Goal: Task Accomplishment & Management: Manage account settings

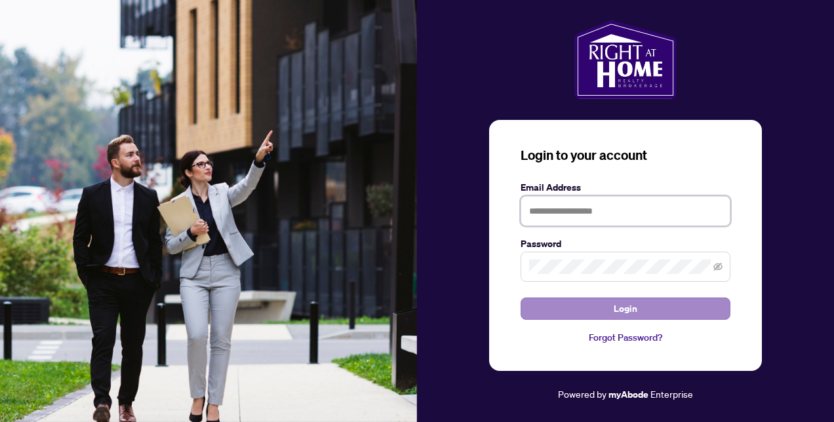
type input "**********"
click at [584, 308] on button "Login" at bounding box center [626, 309] width 210 height 22
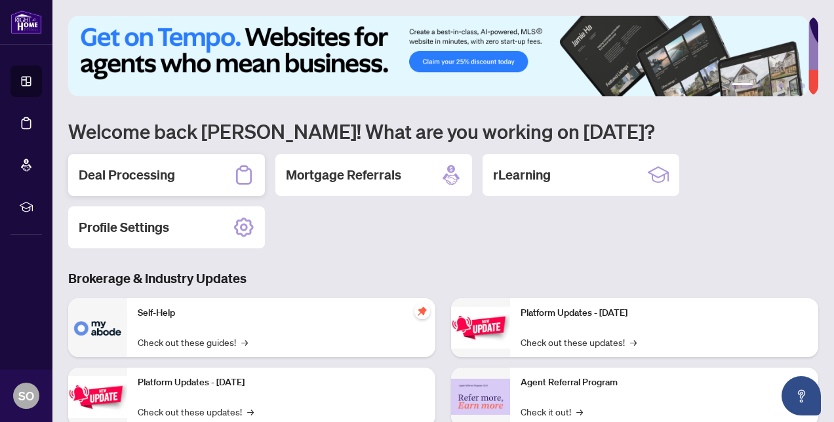
click at [121, 161] on div "Deal Processing" at bounding box center [166, 175] width 197 height 42
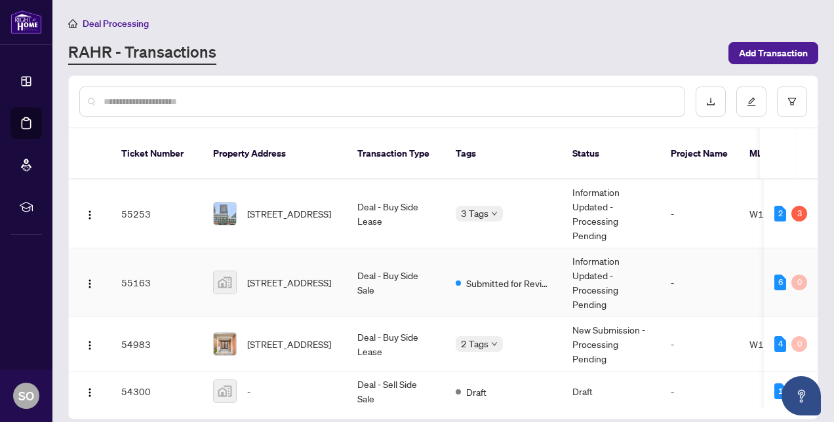
scroll to position [18, 0]
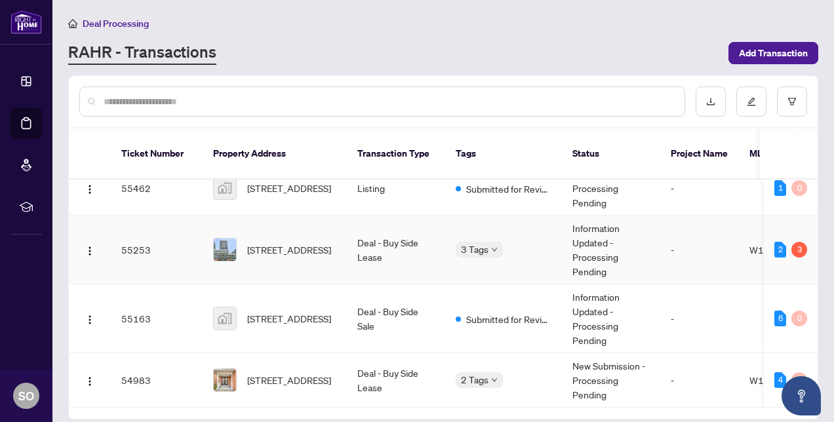
click at [174, 240] on td "55253" at bounding box center [157, 250] width 92 height 69
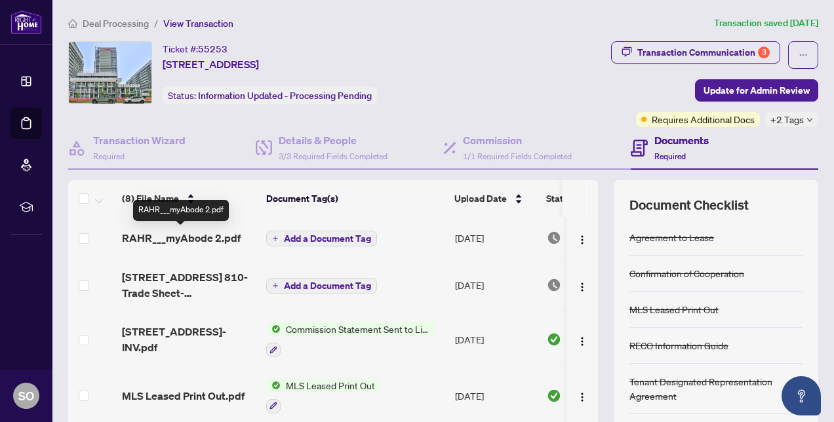
click at [178, 242] on span "RAHR___myAbode 2.pdf" at bounding box center [181, 238] width 119 height 16
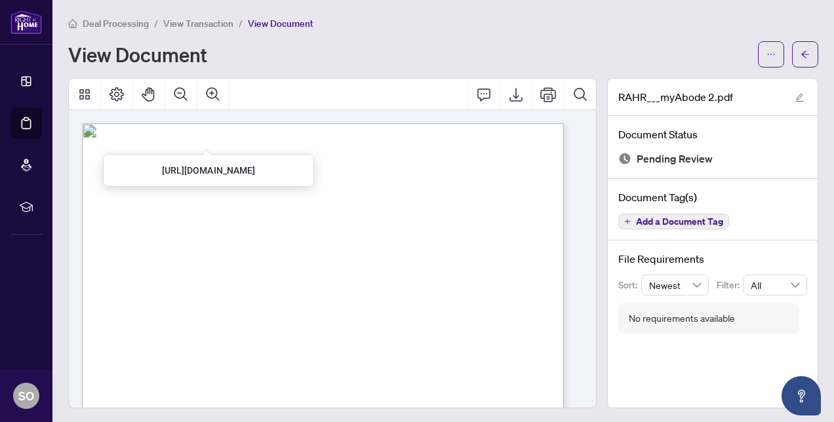
click at [209, 18] on span "View Transaction" at bounding box center [198, 24] width 70 height 12
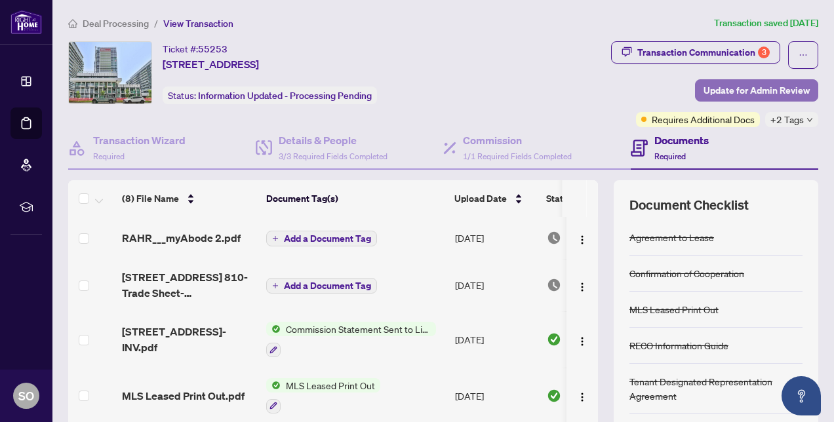
click at [765, 87] on span "Update for Admin Review" at bounding box center [757, 90] width 106 height 21
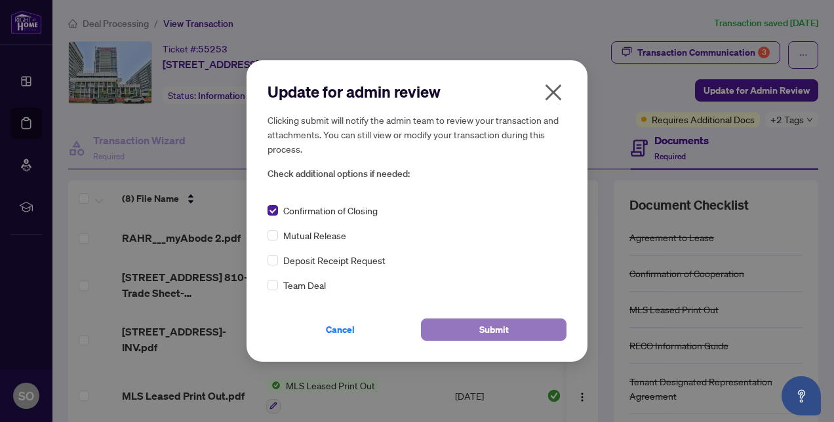
click at [473, 331] on button "Submit" at bounding box center [494, 330] width 146 height 22
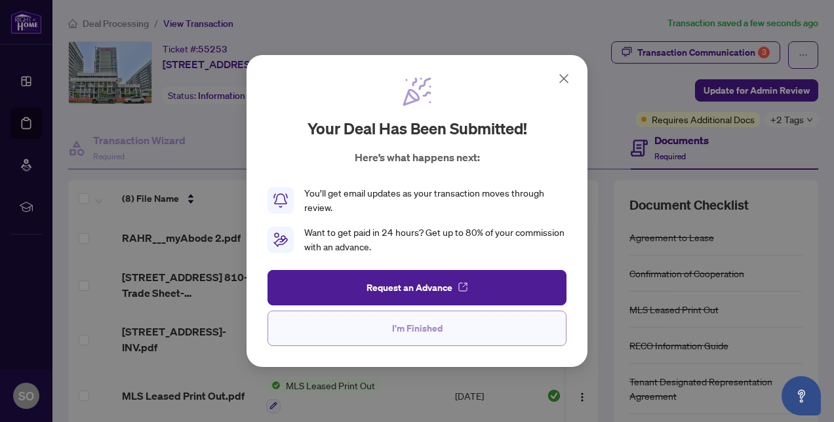
click at [409, 335] on span "I'm Finished" at bounding box center [417, 328] width 51 height 21
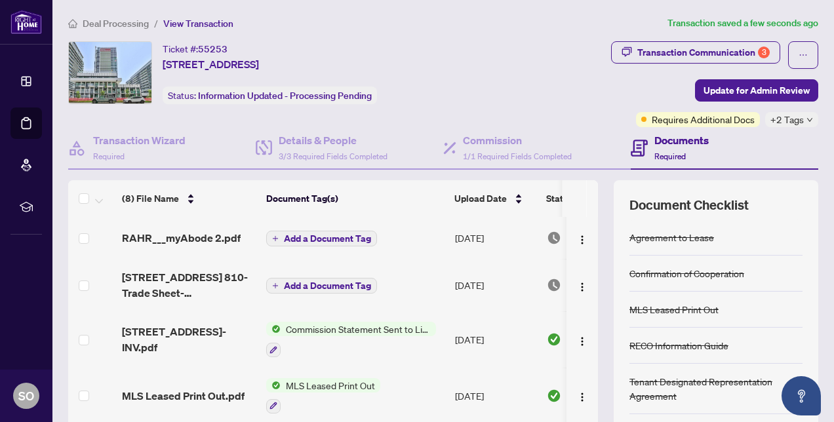
click at [121, 20] on span "Deal Processing" at bounding box center [116, 24] width 66 height 12
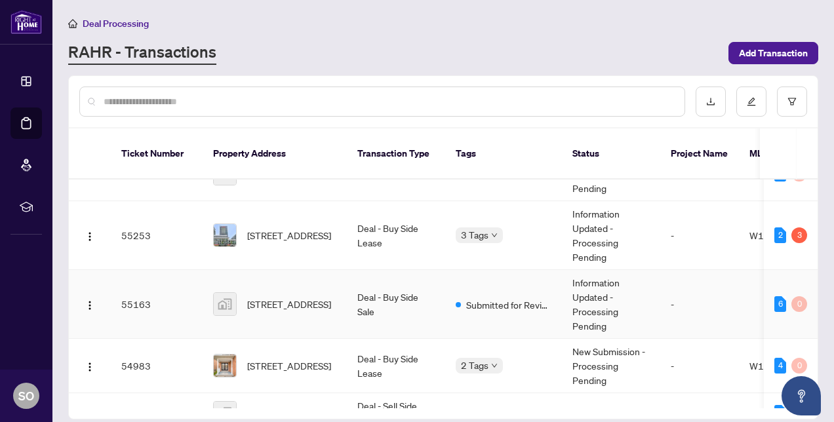
scroll to position [40, 0]
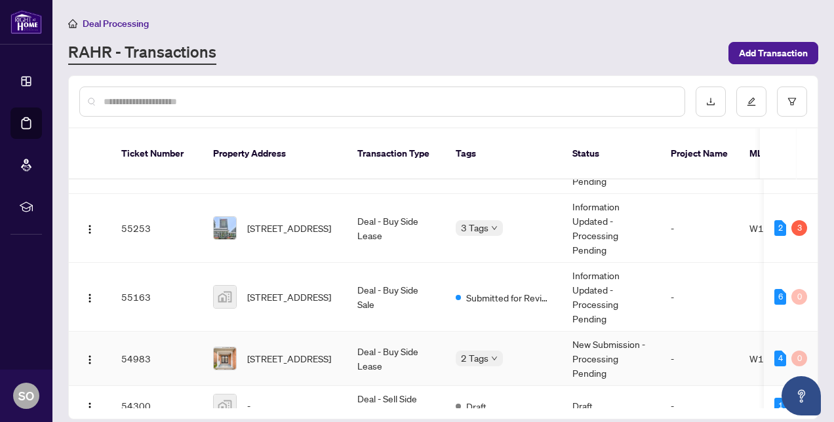
click at [177, 346] on td "54983" at bounding box center [157, 359] width 92 height 54
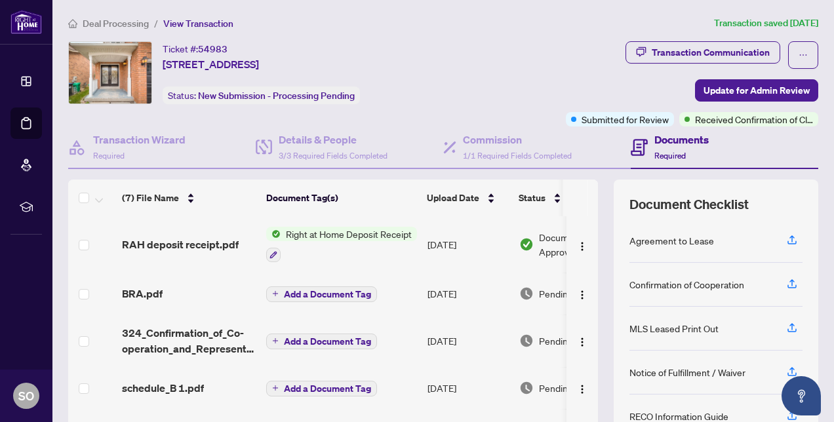
click at [215, 237] on span "RAH deposit receipt.pdf" at bounding box center [180, 245] width 117 height 16
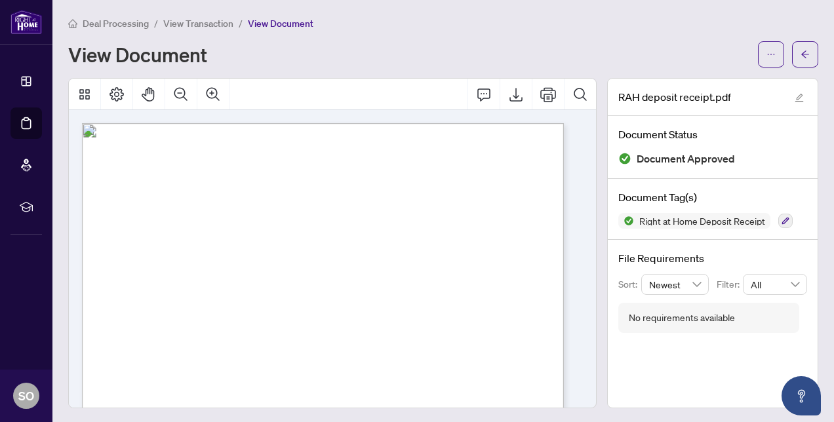
click at [195, 24] on span "View Transaction" at bounding box center [198, 24] width 70 height 12
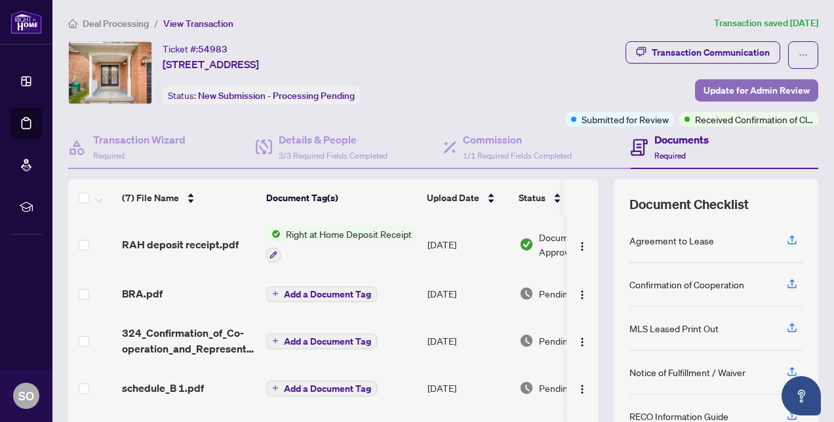
click at [746, 85] on span "Update for Admin Review" at bounding box center [757, 90] width 106 height 21
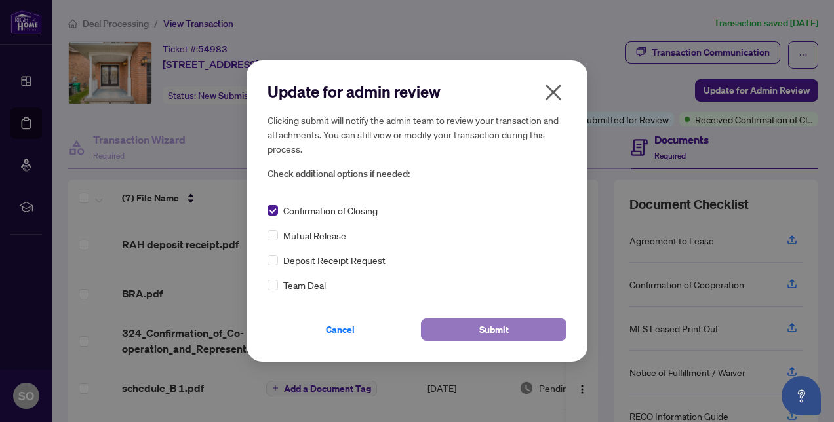
click at [485, 325] on span "Submit" at bounding box center [495, 329] width 30 height 21
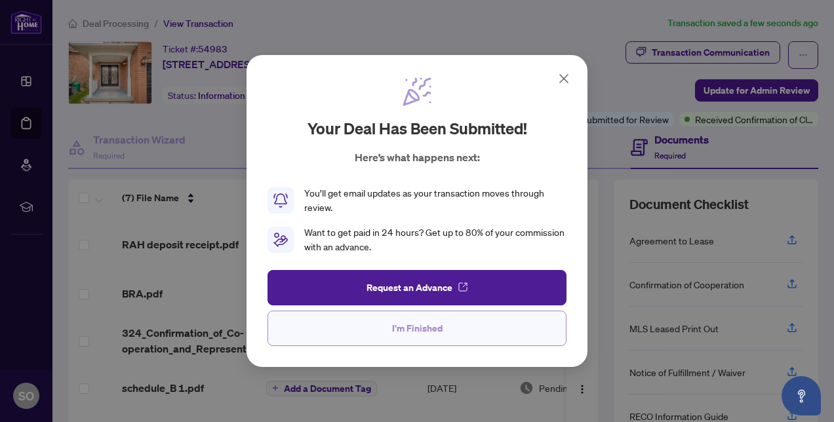
click at [419, 332] on span "I'm Finished" at bounding box center [417, 328] width 51 height 21
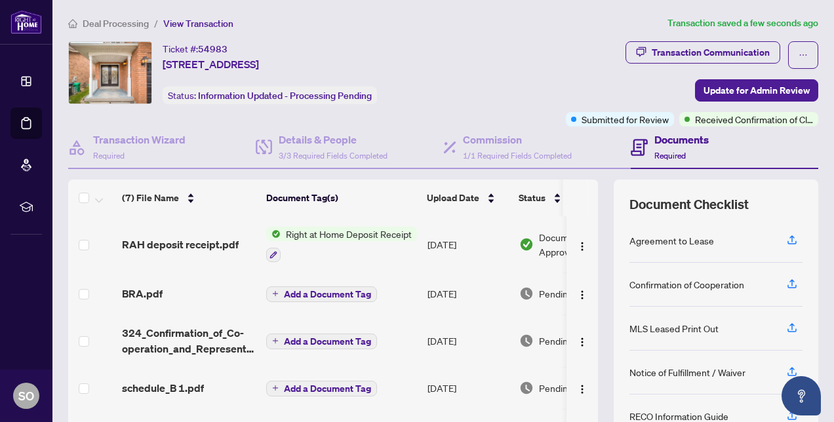
click at [101, 22] on span "Deal Processing" at bounding box center [116, 24] width 66 height 12
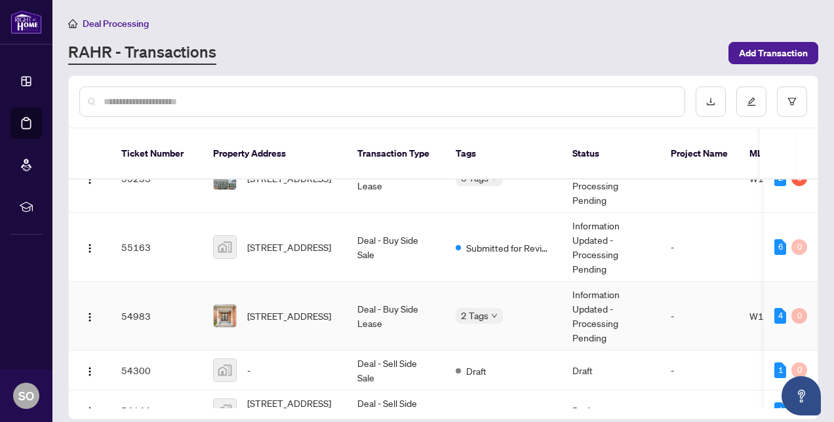
scroll to position [88, 0]
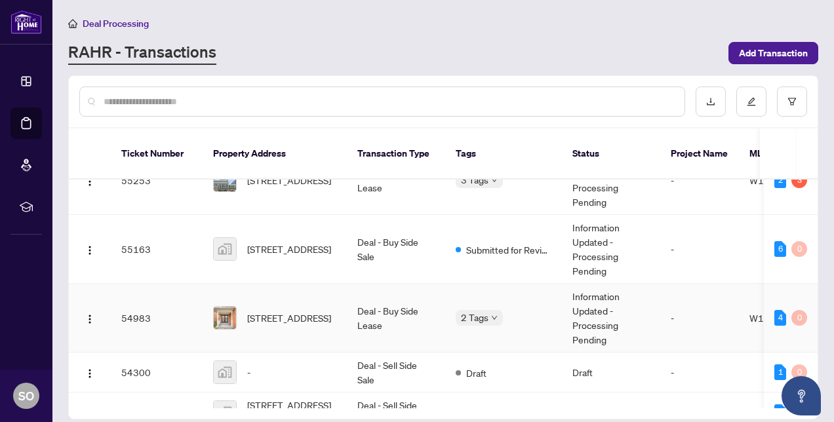
click at [165, 299] on td "54983" at bounding box center [157, 318] width 92 height 69
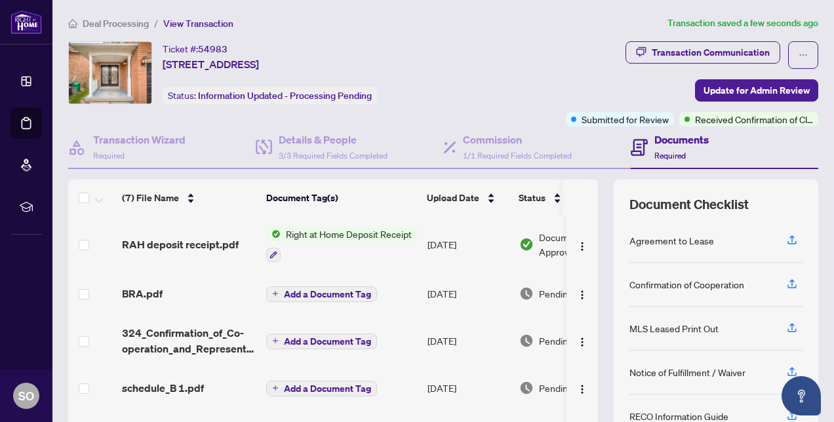
click at [113, 15] on main "Deal Processing / View Transaction Transaction saved a few seconds ago Ticket #…" at bounding box center [443, 211] width 782 height 422
click at [113, 18] on span "Deal Processing" at bounding box center [116, 24] width 66 height 12
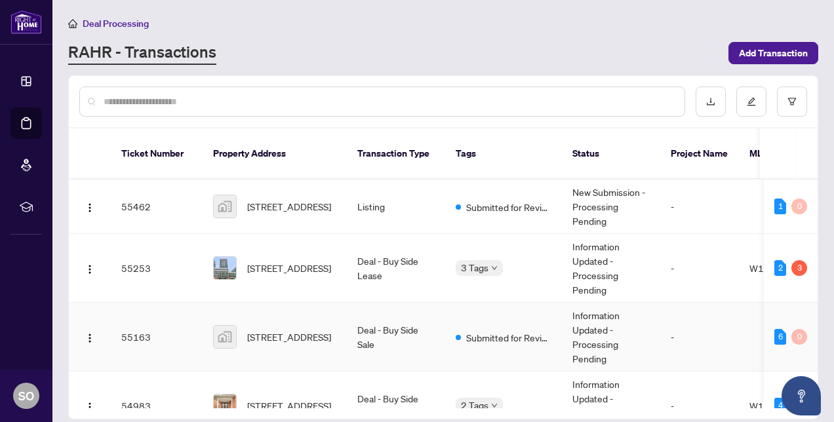
click at [135, 321] on td "55163" at bounding box center [157, 337] width 92 height 69
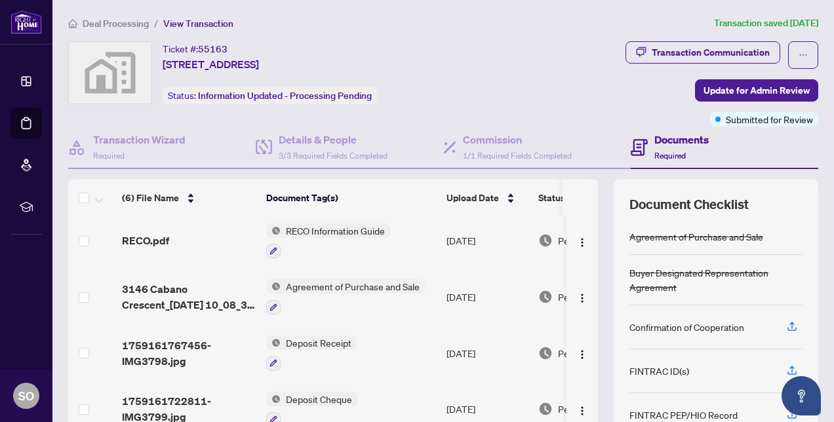
scroll to position [125, 0]
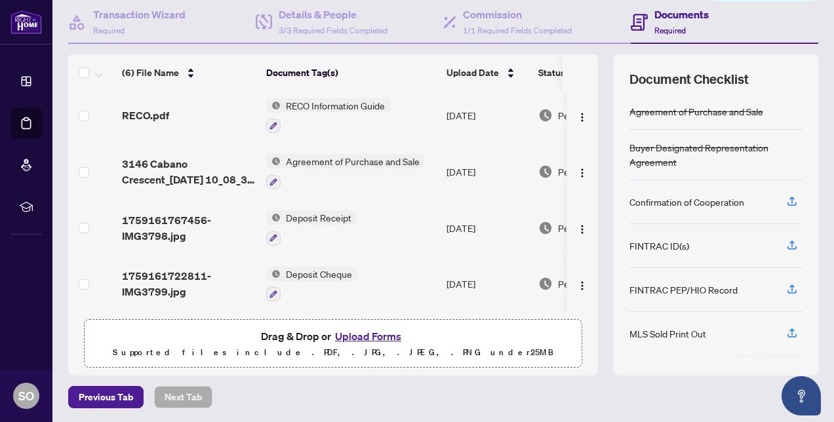
click at [348, 337] on button "Upload Forms" at bounding box center [368, 336] width 74 height 17
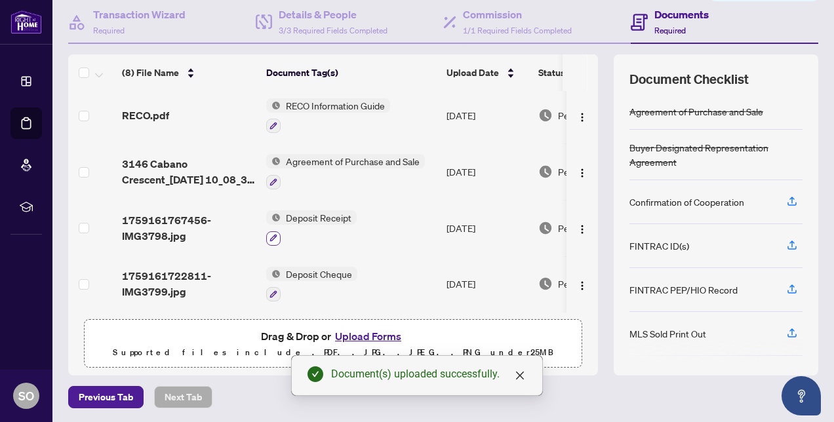
scroll to position [0, 0]
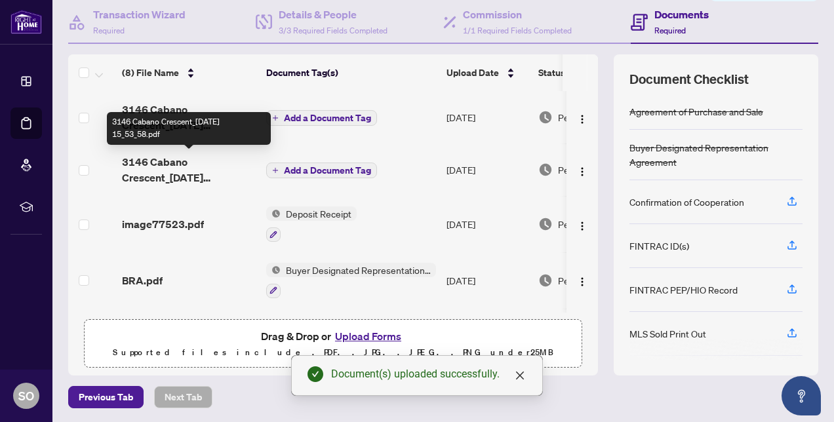
click at [180, 164] on span "3146 Cabano Crescent_[DATE] 15_53_58.pdf" at bounding box center [189, 169] width 134 height 31
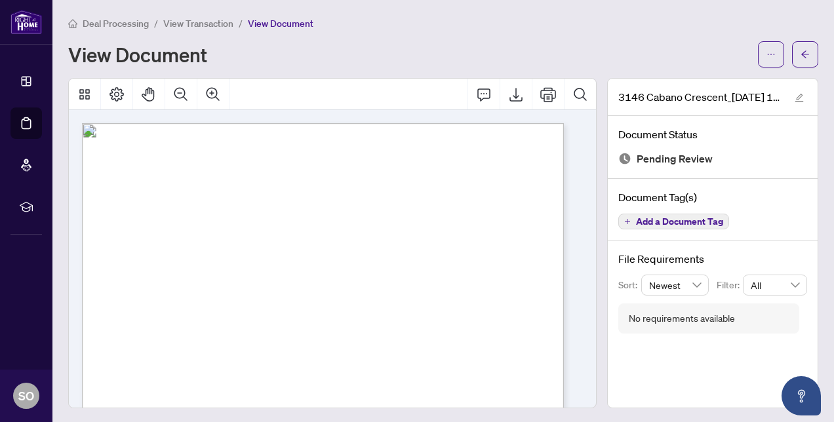
click at [201, 23] on span "View Transaction" at bounding box center [198, 24] width 70 height 12
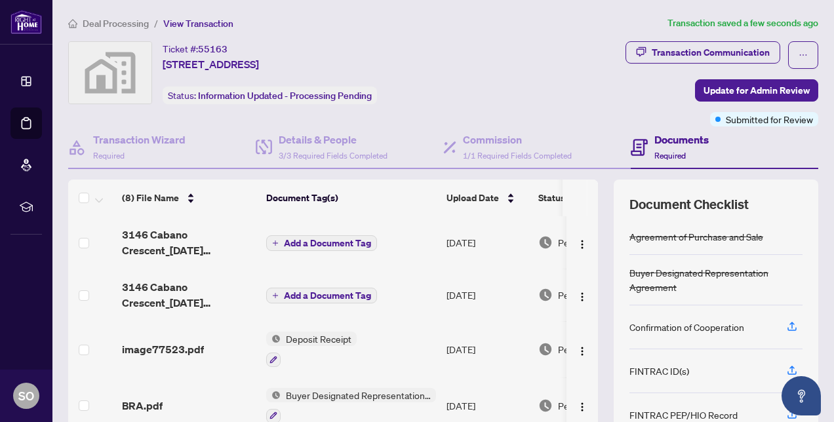
click at [305, 288] on button "Add a Document Tag" at bounding box center [321, 296] width 111 height 16
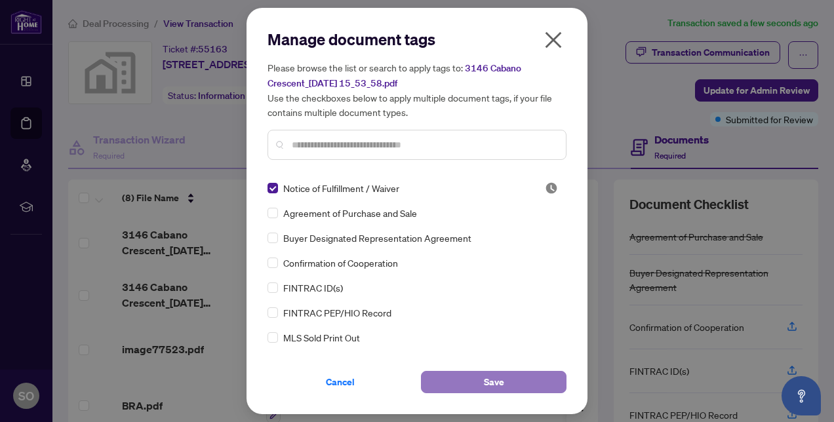
click at [508, 387] on button "Save" at bounding box center [494, 382] width 146 height 22
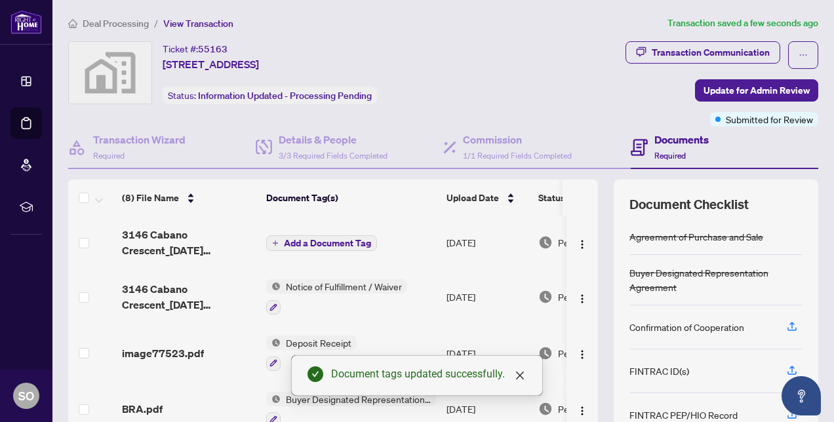
click at [302, 249] on button "Add a Document Tag" at bounding box center [321, 243] width 111 height 16
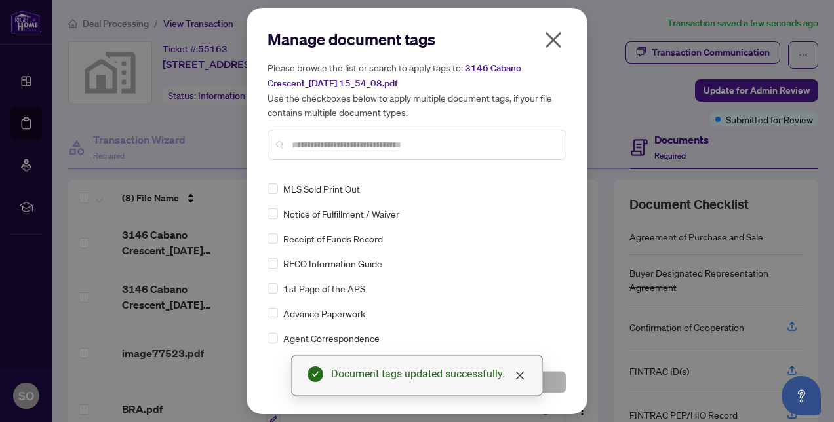
scroll to position [125, 0]
click at [270, 219] on label at bounding box center [273, 213] width 10 height 14
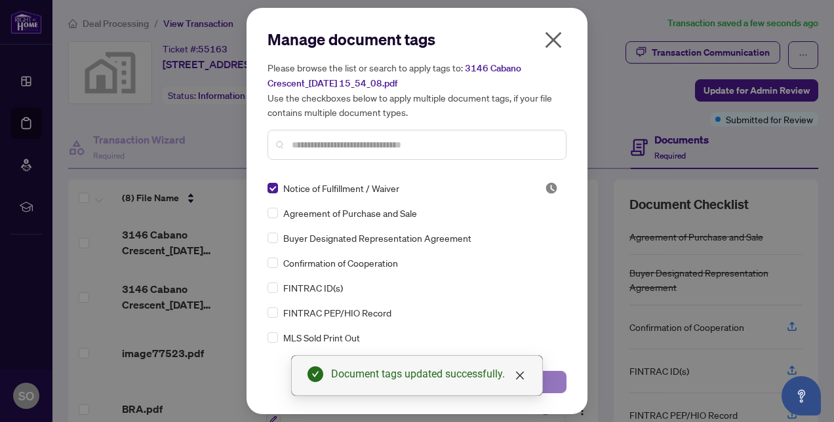
click at [565, 384] on button "Save" at bounding box center [494, 382] width 146 height 22
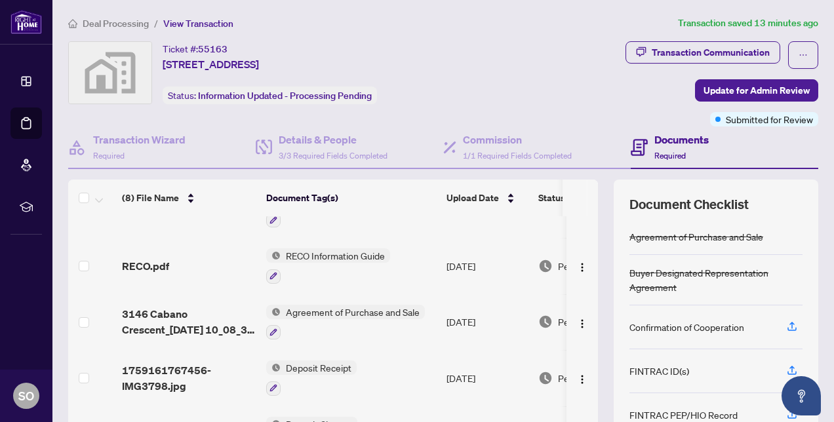
scroll to position [228, 0]
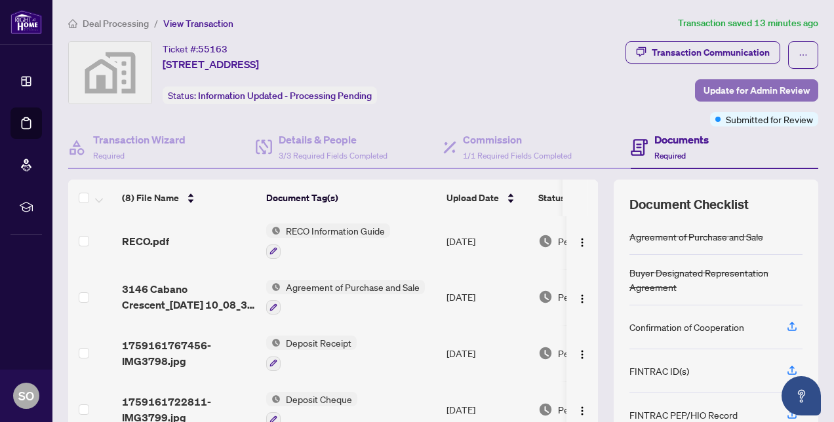
click at [756, 92] on span "Update for Admin Review" at bounding box center [757, 90] width 106 height 21
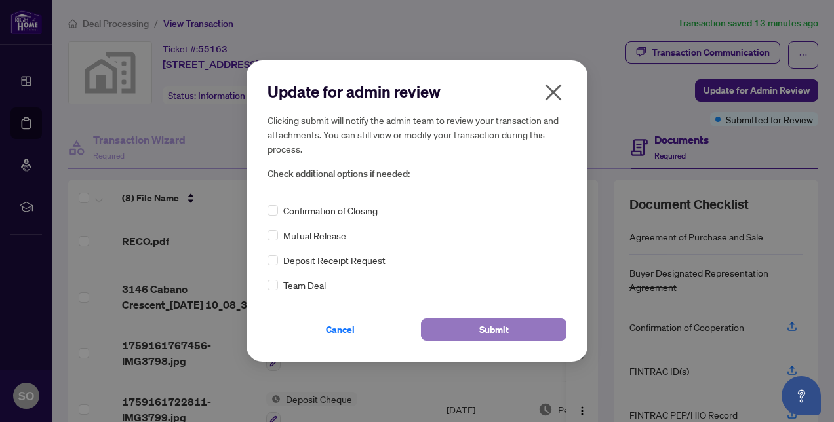
click at [521, 328] on button "Submit" at bounding box center [494, 330] width 146 height 22
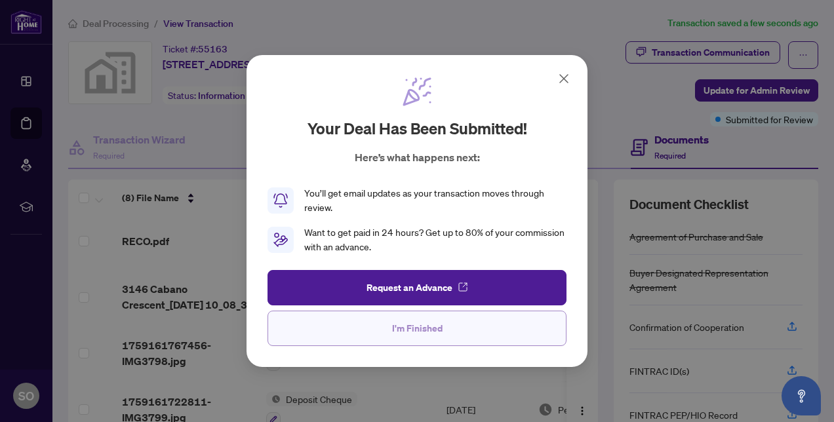
click at [446, 329] on button "I'm Finished" at bounding box center [417, 328] width 299 height 35
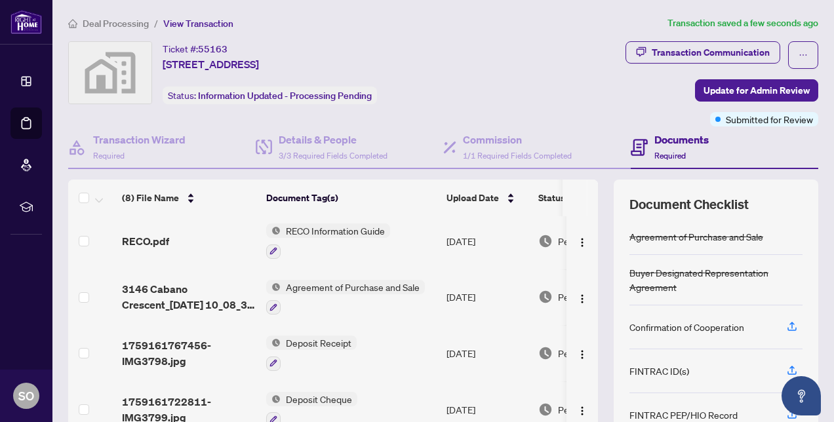
click at [132, 28] on span "Deal Processing" at bounding box center [116, 24] width 66 height 12
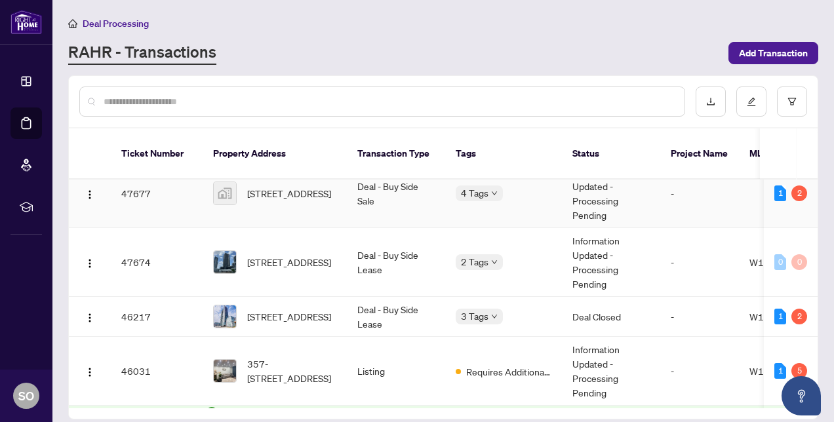
scroll to position [756, 0]
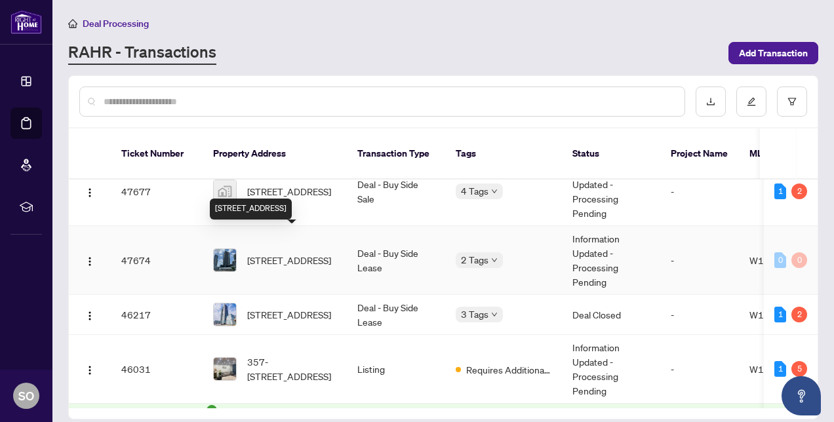
click at [278, 253] on span "[STREET_ADDRESS]" at bounding box center [289, 260] width 84 height 14
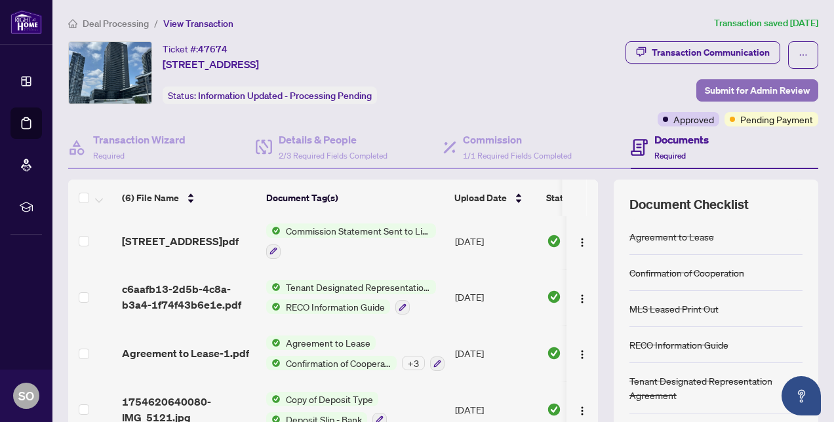
click at [731, 86] on span "Submit for Admin Review" at bounding box center [757, 90] width 105 height 21
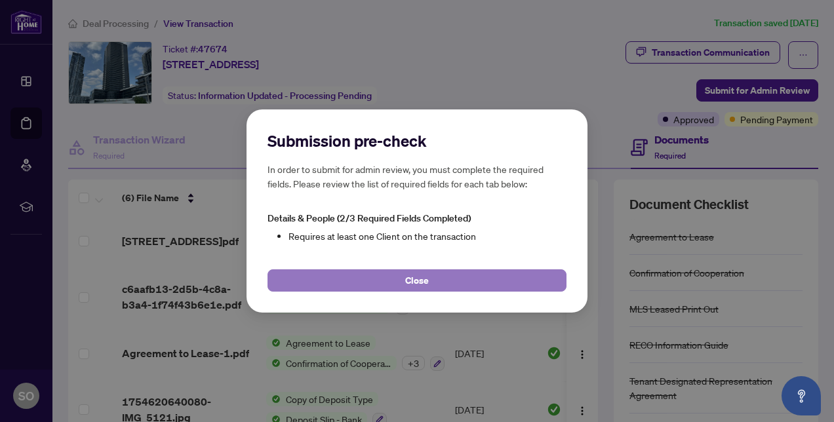
click at [418, 286] on span "Close" at bounding box center [417, 280] width 24 height 21
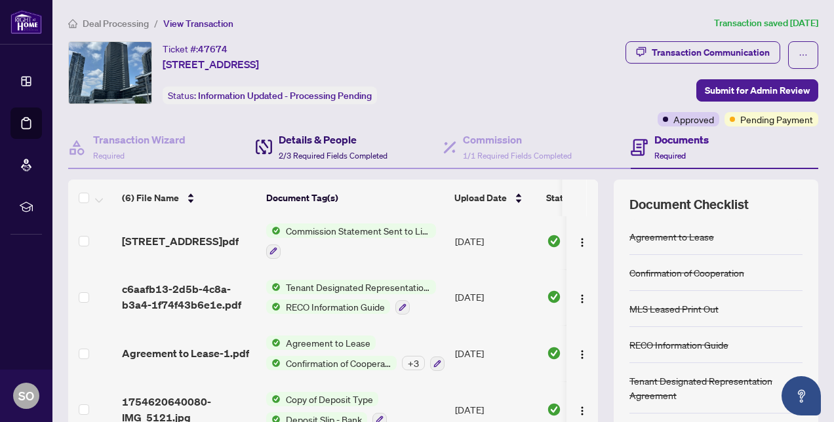
click at [333, 153] on span "2/3 Required Fields Completed" at bounding box center [333, 156] width 109 height 10
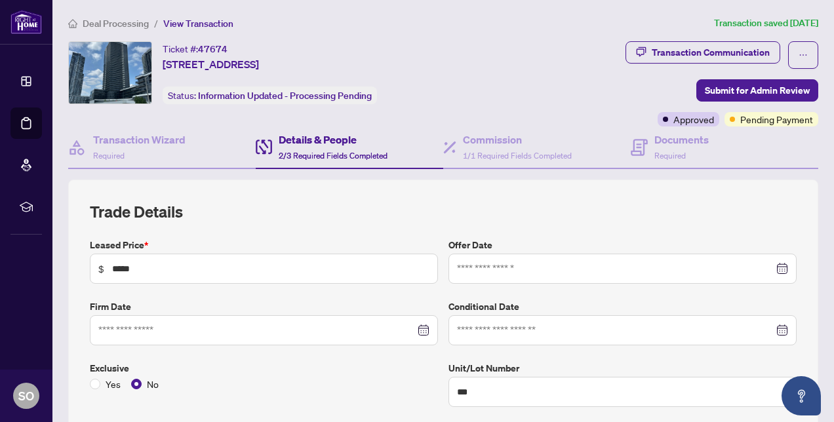
type input "**********"
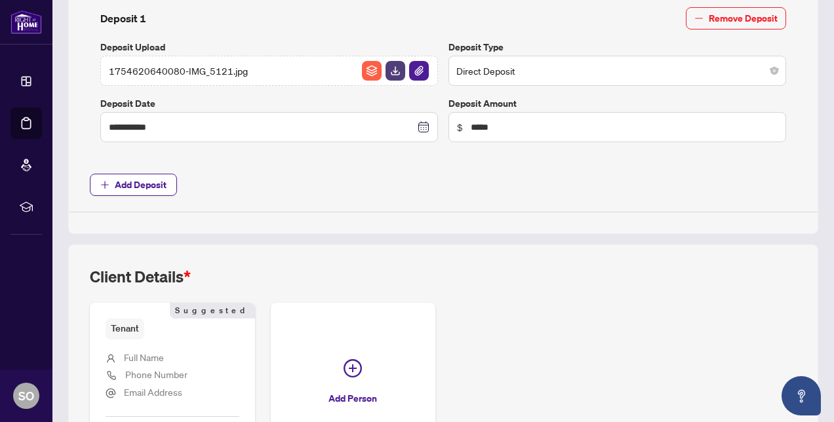
scroll to position [638, 0]
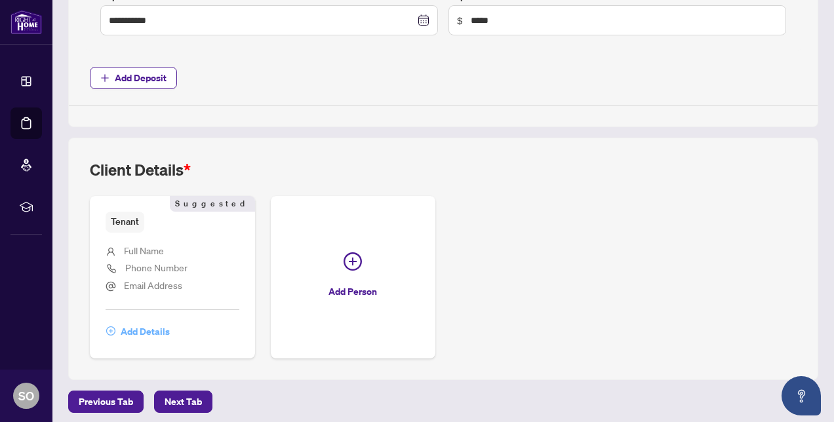
click at [136, 325] on span "Add Details" at bounding box center [145, 331] width 49 height 21
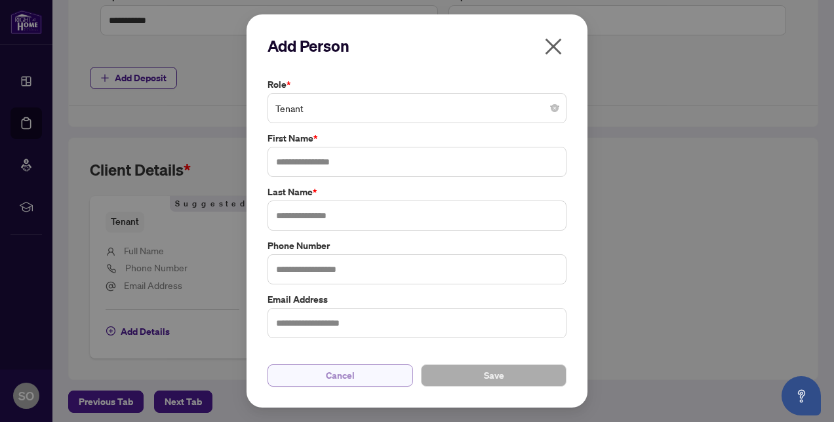
click at [347, 375] on span "Cancel" at bounding box center [340, 375] width 29 height 21
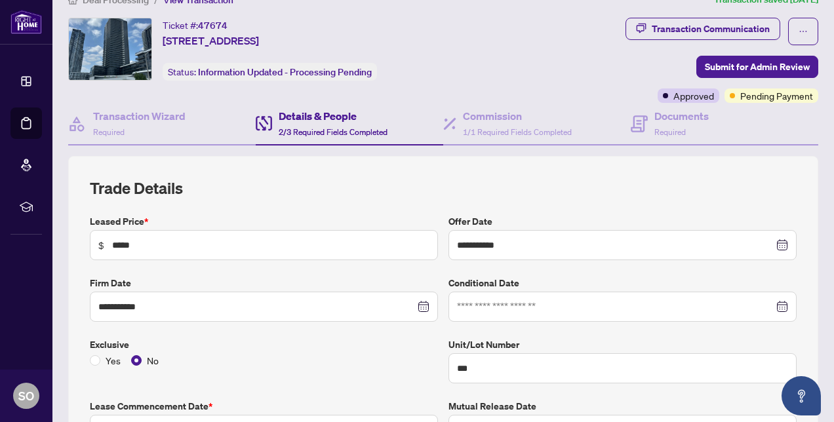
scroll to position [21, 0]
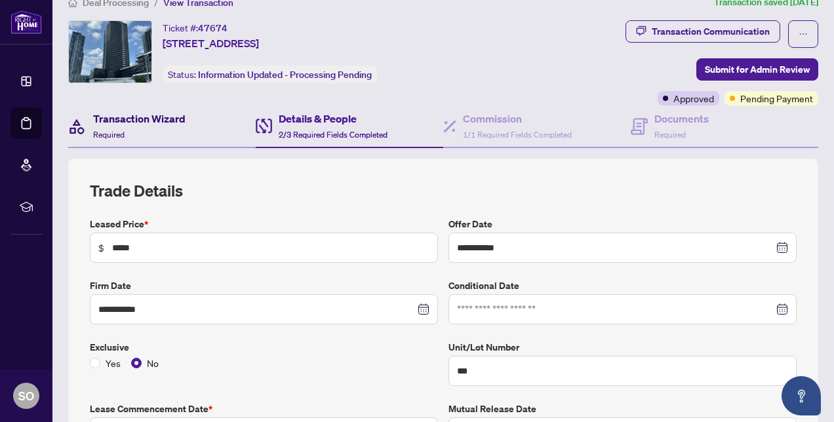
click at [172, 121] on h4 "Transaction Wizard" at bounding box center [139, 119] width 92 height 16
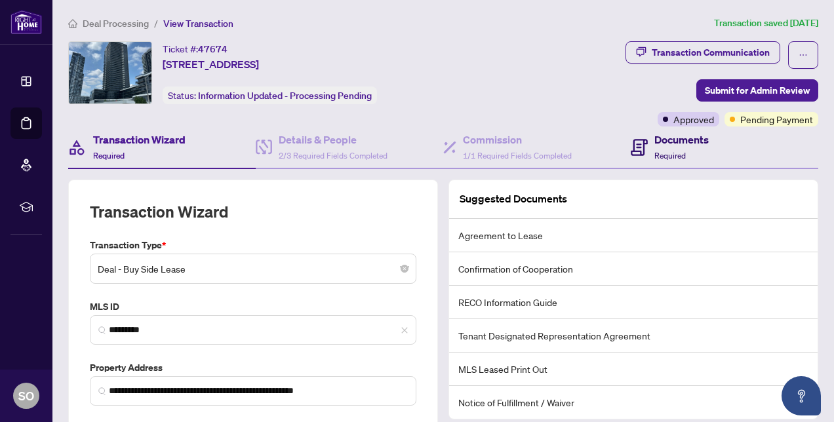
click at [659, 142] on h4 "Documents" at bounding box center [682, 140] width 54 height 16
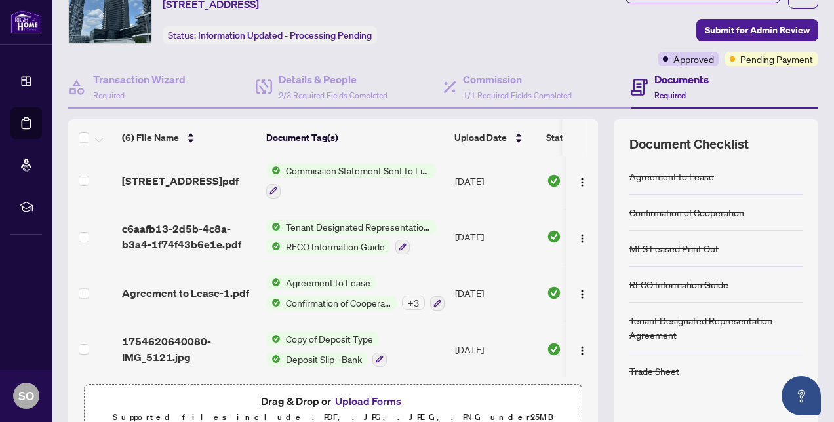
scroll to position [84, 0]
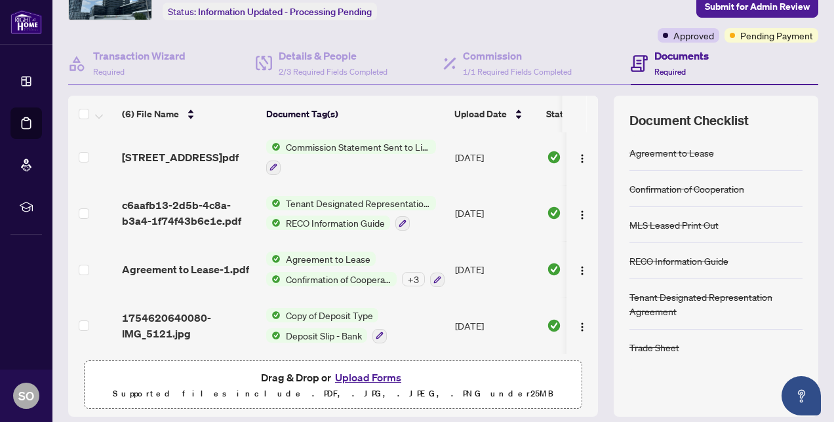
click at [317, 257] on span "Agreement to Lease" at bounding box center [328, 259] width 95 height 14
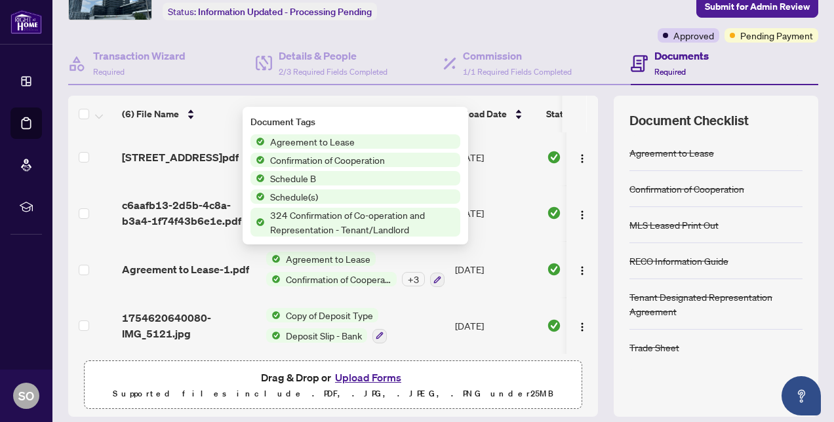
click at [304, 140] on span "Agreement to Lease" at bounding box center [312, 141] width 95 height 14
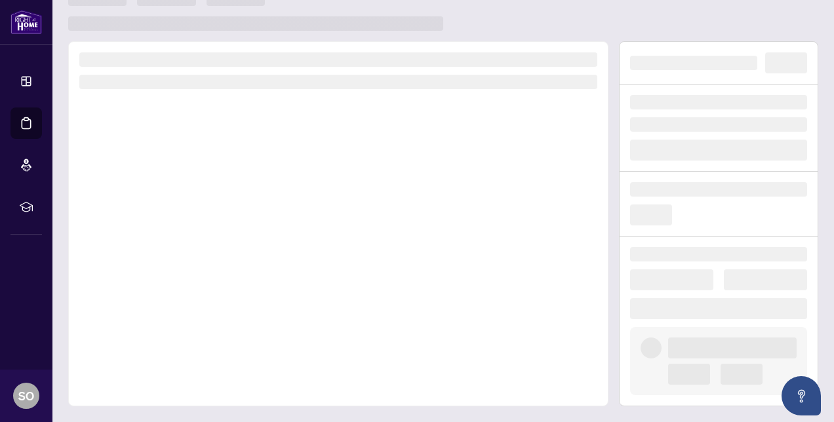
scroll to position [23, 0]
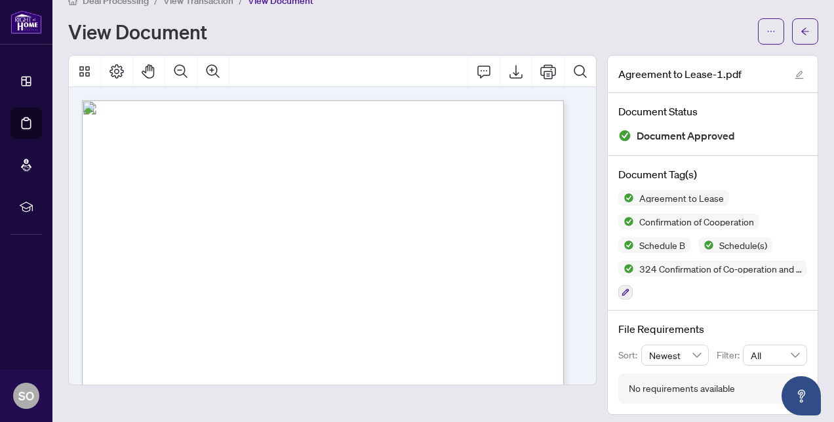
drag, startPoint x: 149, startPoint y: 179, endPoint x: 235, endPoint y: 180, distance: 85.9
click at [204, 180] on span "[PERSON_NAME]" at bounding box center [176, 183] width 55 height 8
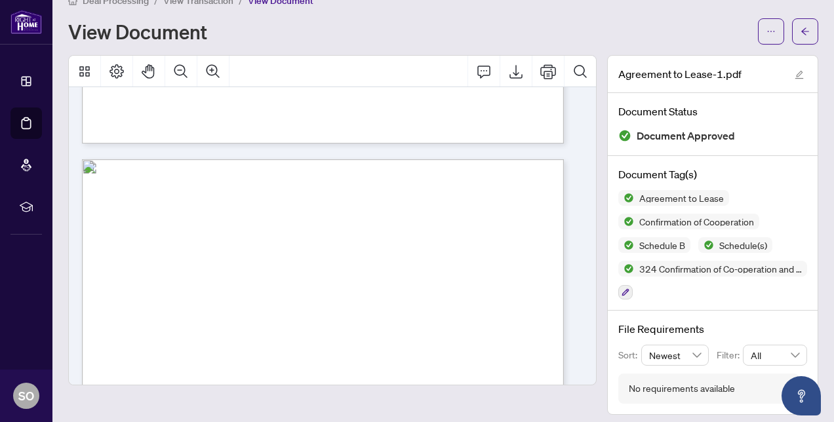
scroll to position [0, 0]
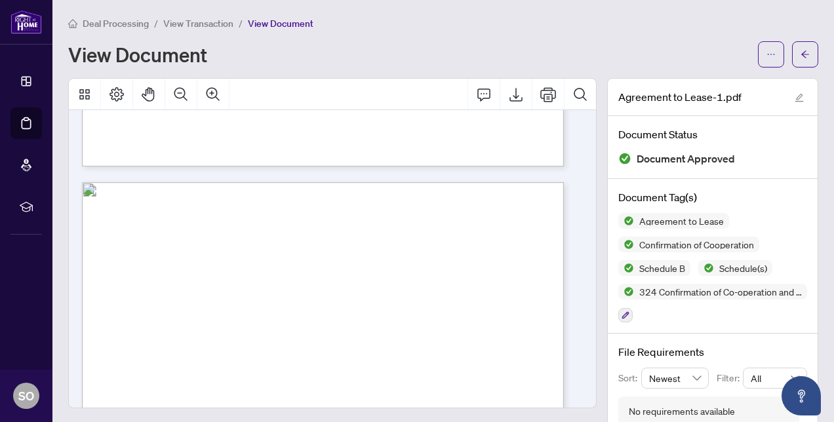
drag, startPoint x: 235, startPoint y: 180, endPoint x: 202, endPoint y: 21, distance: 162.1
click at [202, 21] on span "View Transaction" at bounding box center [198, 24] width 70 height 12
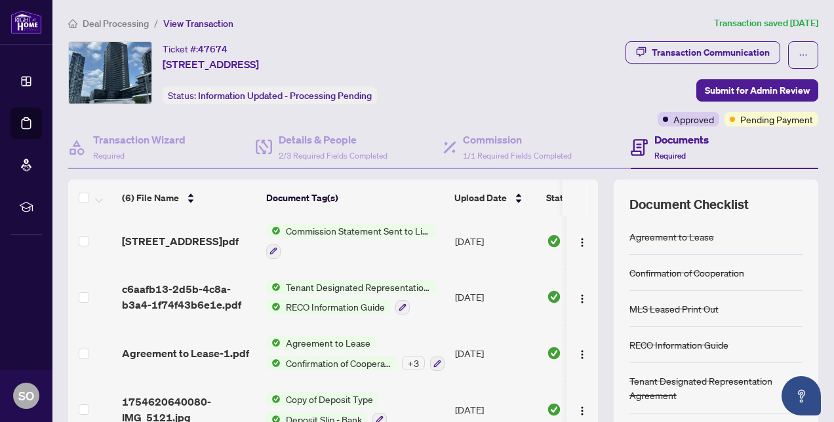
click at [110, 24] on span "Deal Processing" at bounding box center [116, 24] width 66 height 12
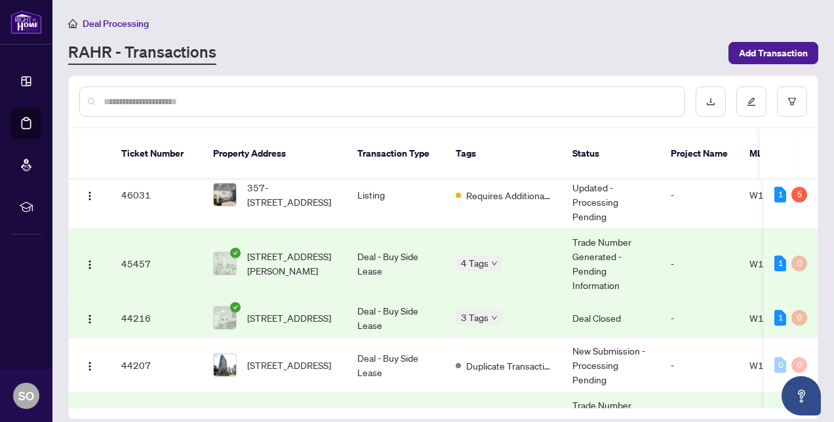
scroll to position [931, 0]
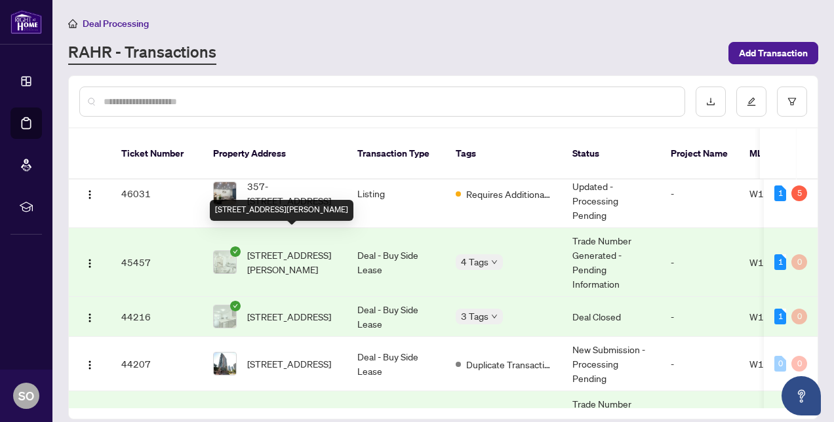
click at [270, 248] on span "[STREET_ADDRESS][PERSON_NAME]" at bounding box center [291, 262] width 89 height 29
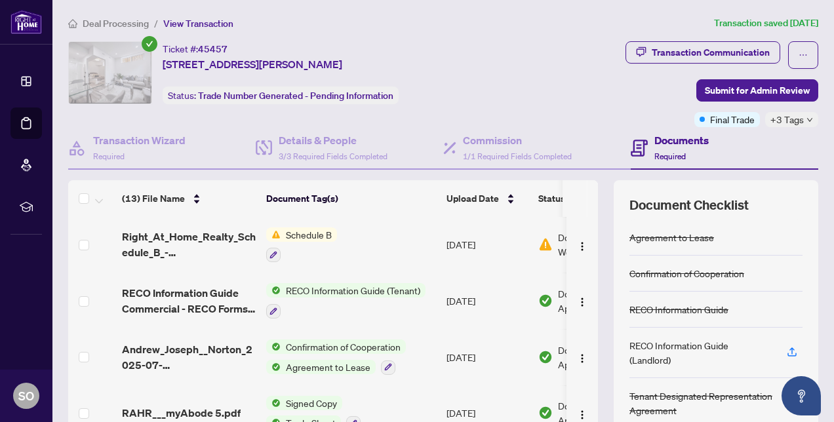
scroll to position [113, 0]
click at [314, 229] on span "Schedule B" at bounding box center [309, 234] width 56 height 14
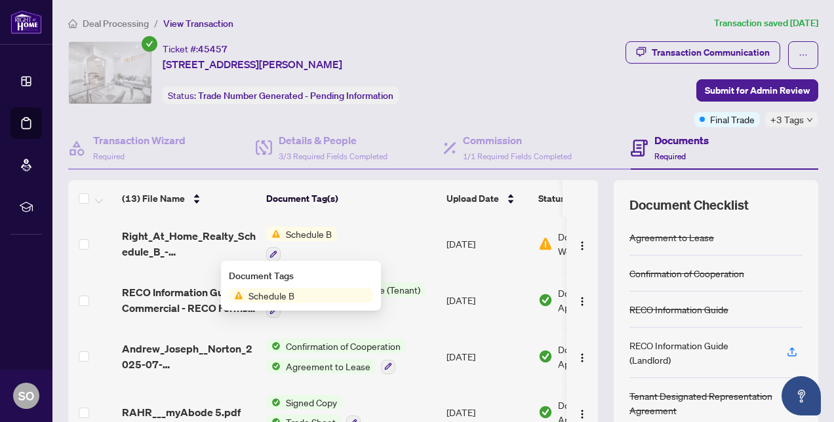
click at [280, 297] on span "Schedule B" at bounding box center [271, 296] width 56 height 14
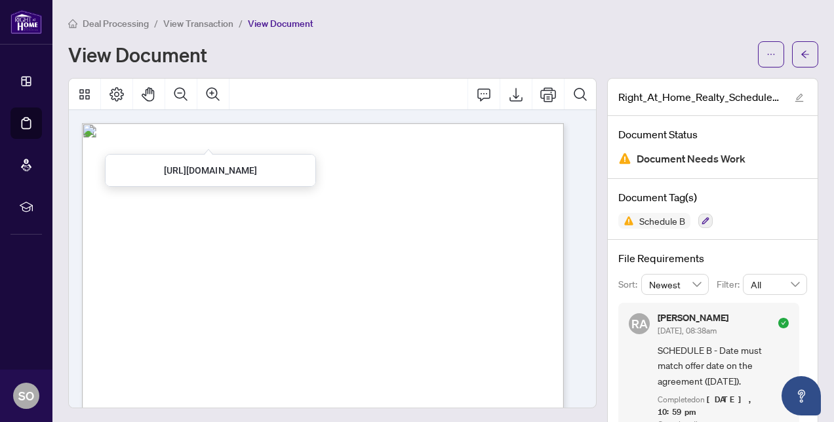
click at [212, 21] on span "View Transaction" at bounding box center [198, 24] width 70 height 12
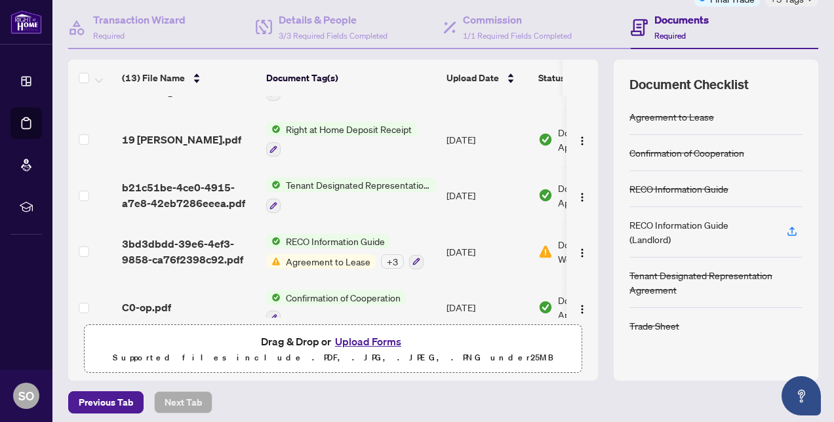
scroll to position [427, 0]
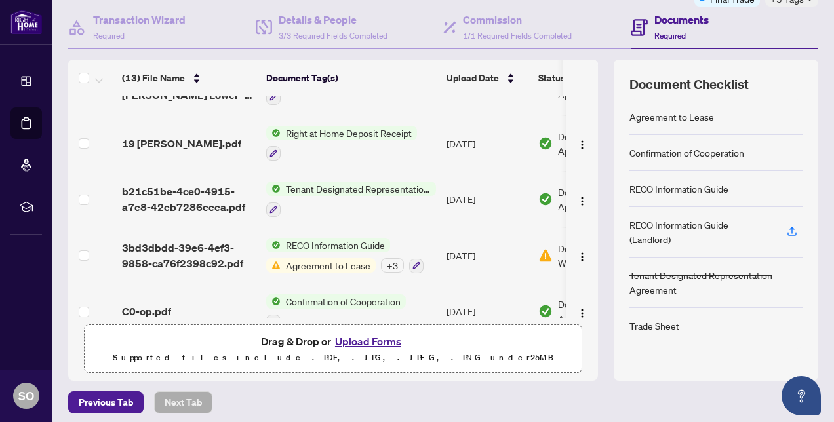
click at [303, 295] on span "Confirmation of Cooperation" at bounding box center [343, 302] width 125 height 14
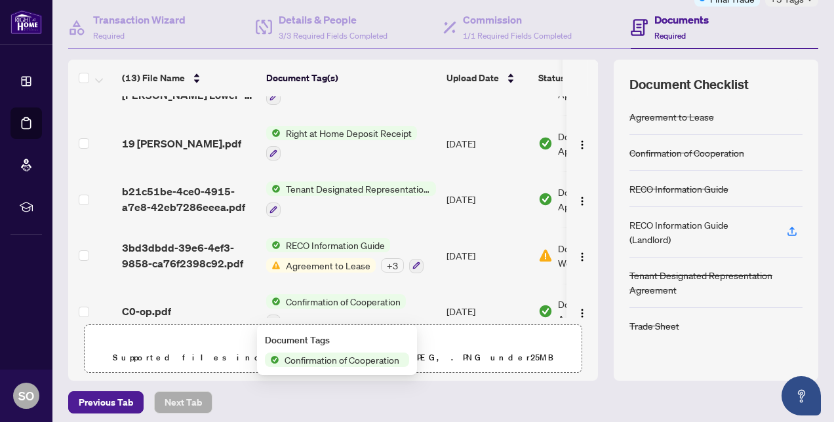
click at [303, 295] on span "Confirmation of Cooperation" at bounding box center [343, 302] width 125 height 14
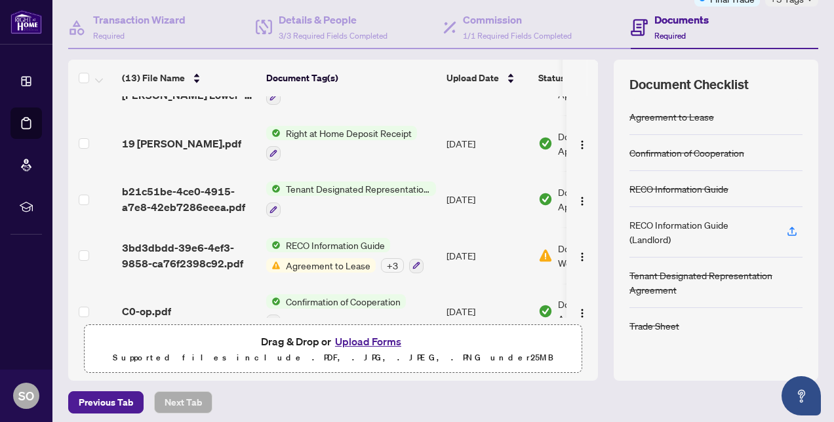
click at [330, 297] on span "Confirmation of Cooperation" at bounding box center [343, 302] width 125 height 14
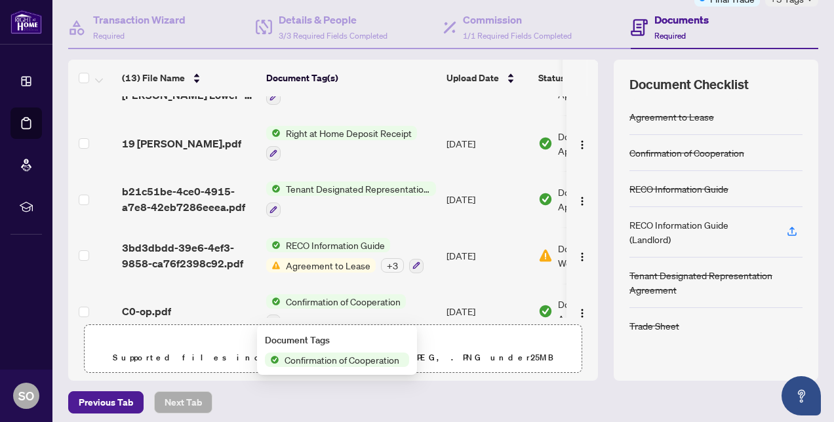
click at [305, 358] on span "Confirmation of Cooperation" at bounding box center [341, 360] width 125 height 14
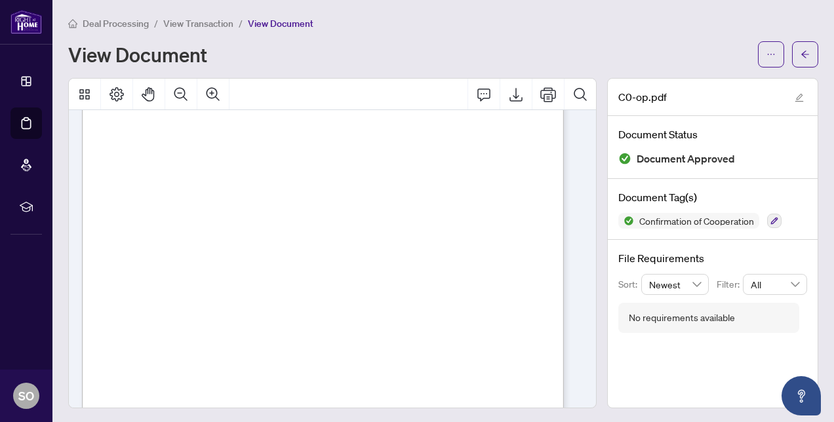
scroll to position [738, 0]
